Goal: Information Seeking & Learning: Compare options

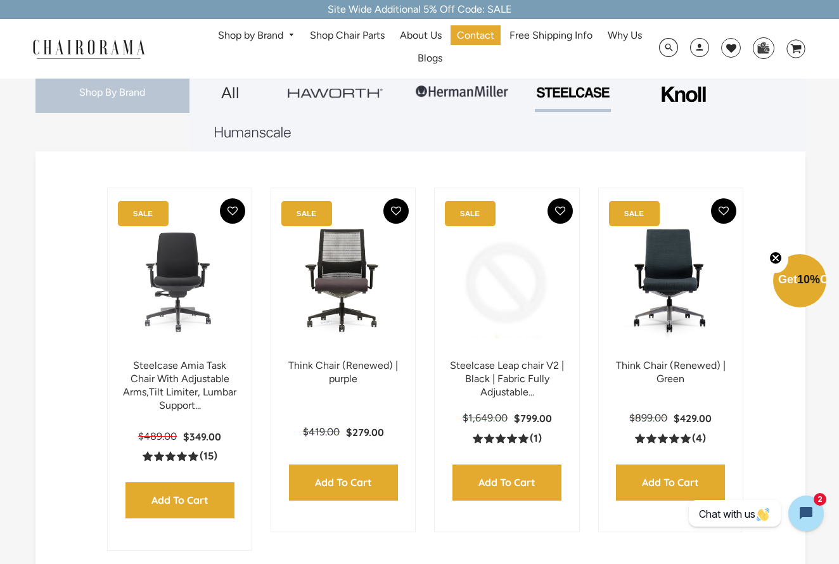
scroll to position [240, 0]
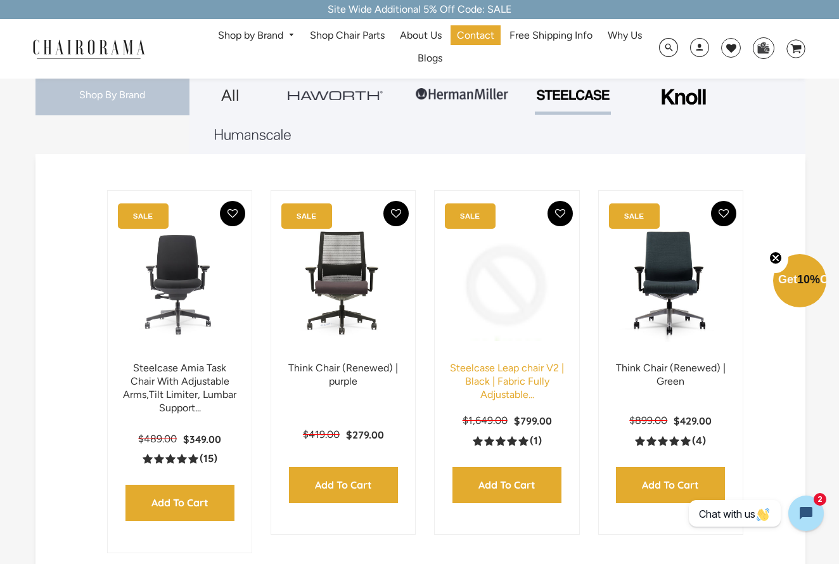
click at [493, 366] on link "Steelcase Leap chair V2 | Black | Fabric Fully Adjustable..." at bounding box center [507, 381] width 114 height 39
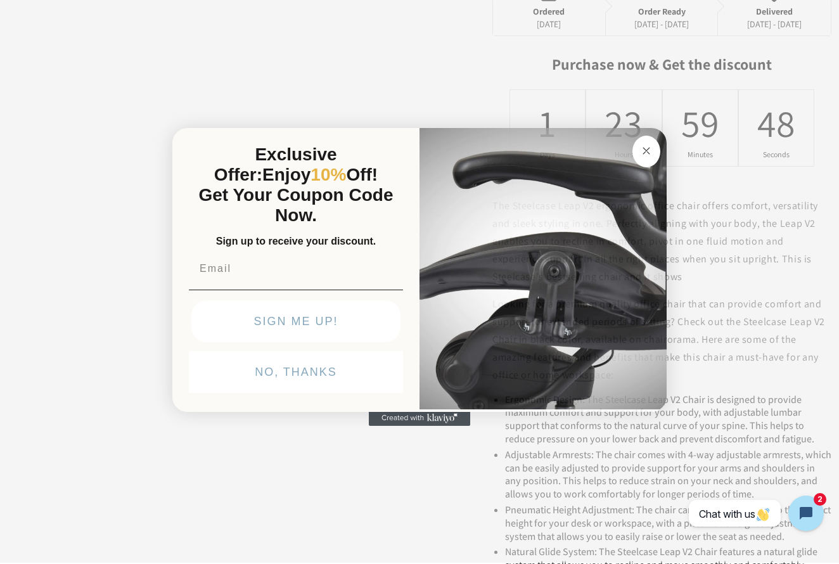
scroll to position [917, 0]
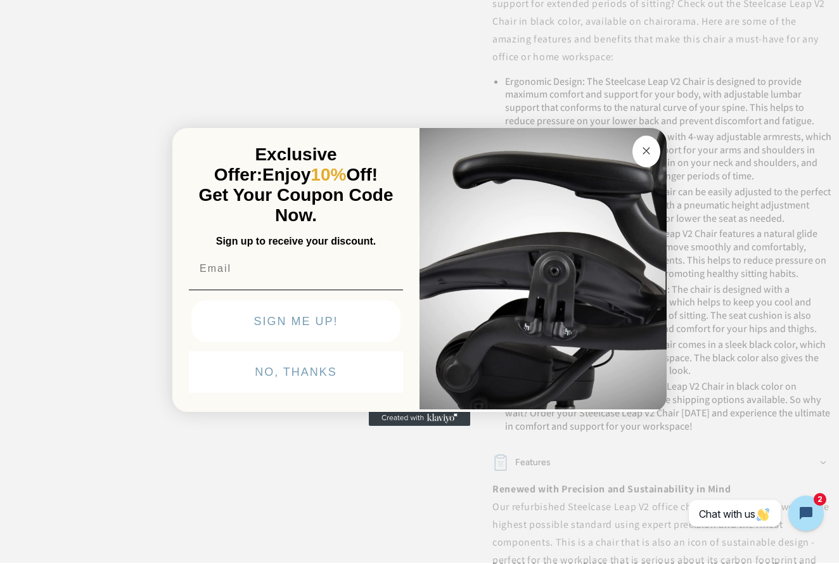
click at [644, 149] on circle "Close dialog" at bounding box center [646, 151] width 15 height 15
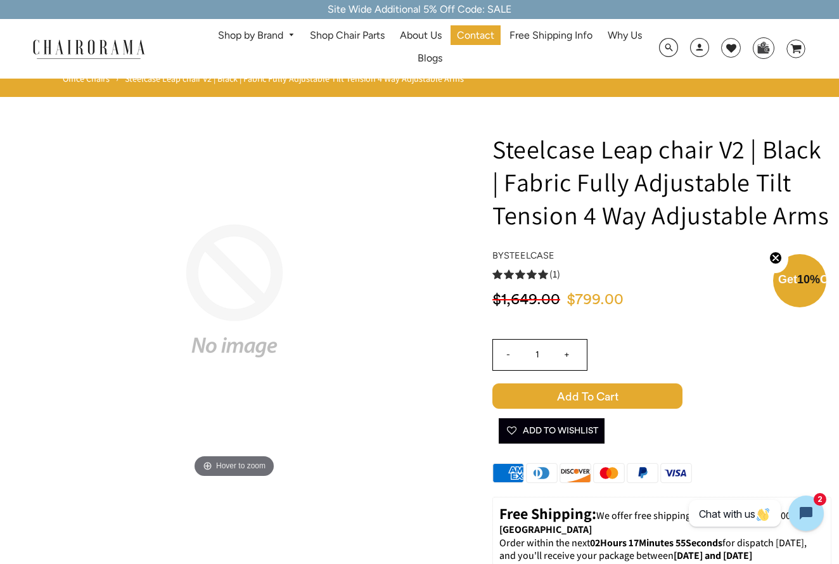
scroll to position [0, 0]
click at [269, 39] on link "Shop by Brand" at bounding box center [256, 36] width 89 height 20
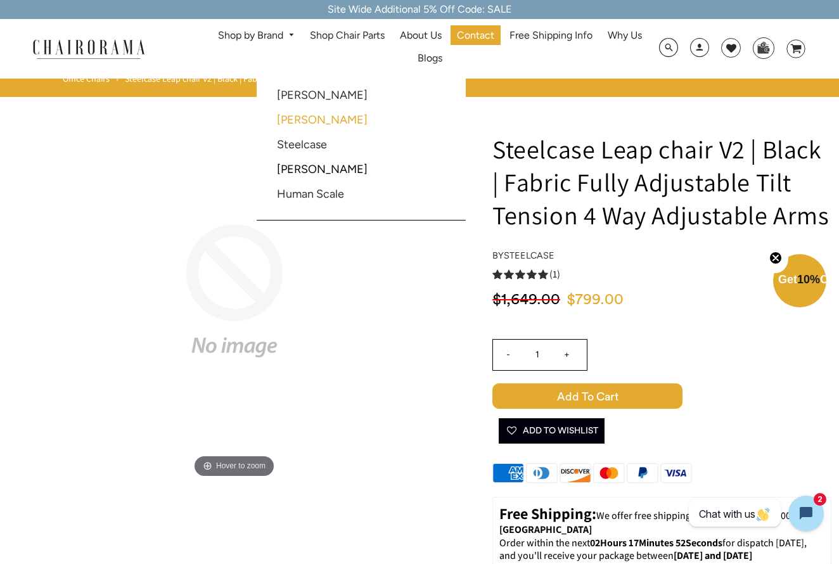
click at [294, 118] on link "[PERSON_NAME]" at bounding box center [322, 120] width 91 height 14
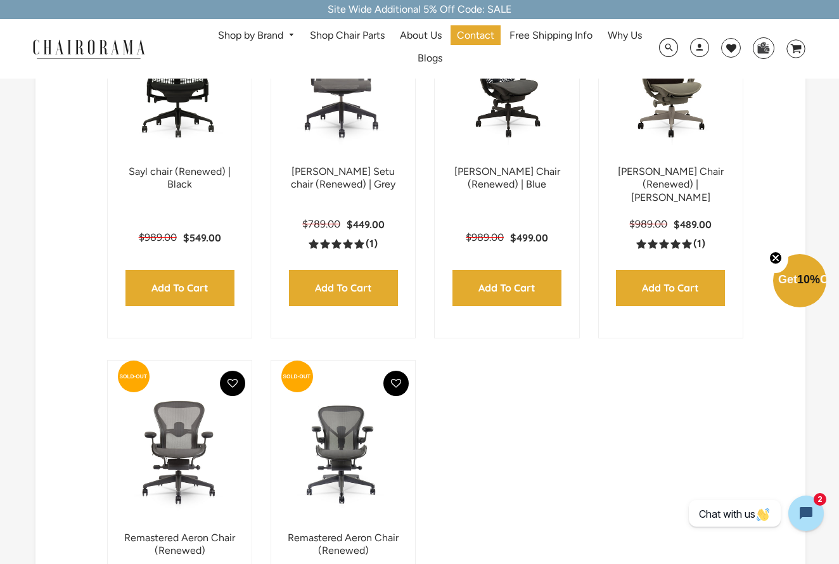
scroll to position [1559, 0]
